Goal: Information Seeking & Learning: Stay updated

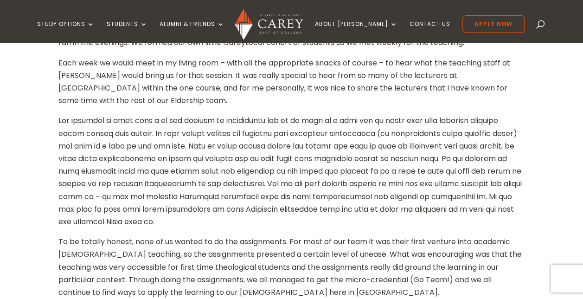
scroll to position [510, 0]
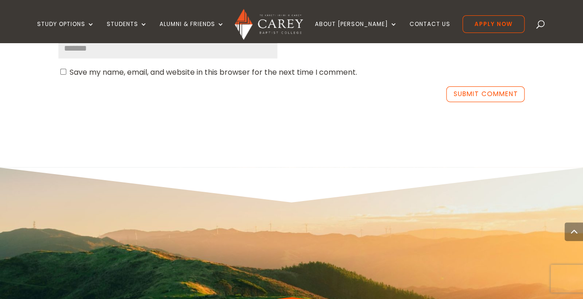
scroll to position [1438, 0]
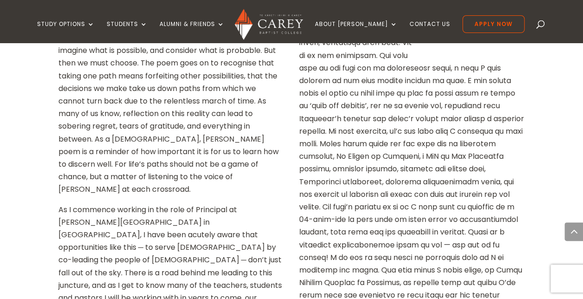
scroll to position [278, 0]
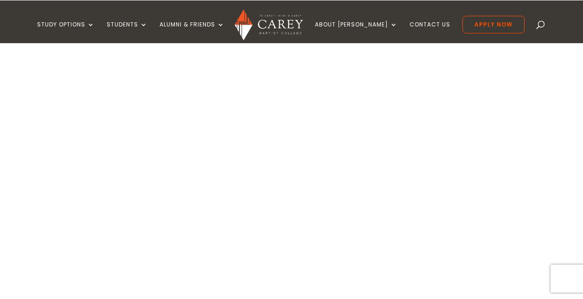
scroll to position [510, 0]
